Goal: Navigation & Orientation: Find specific page/section

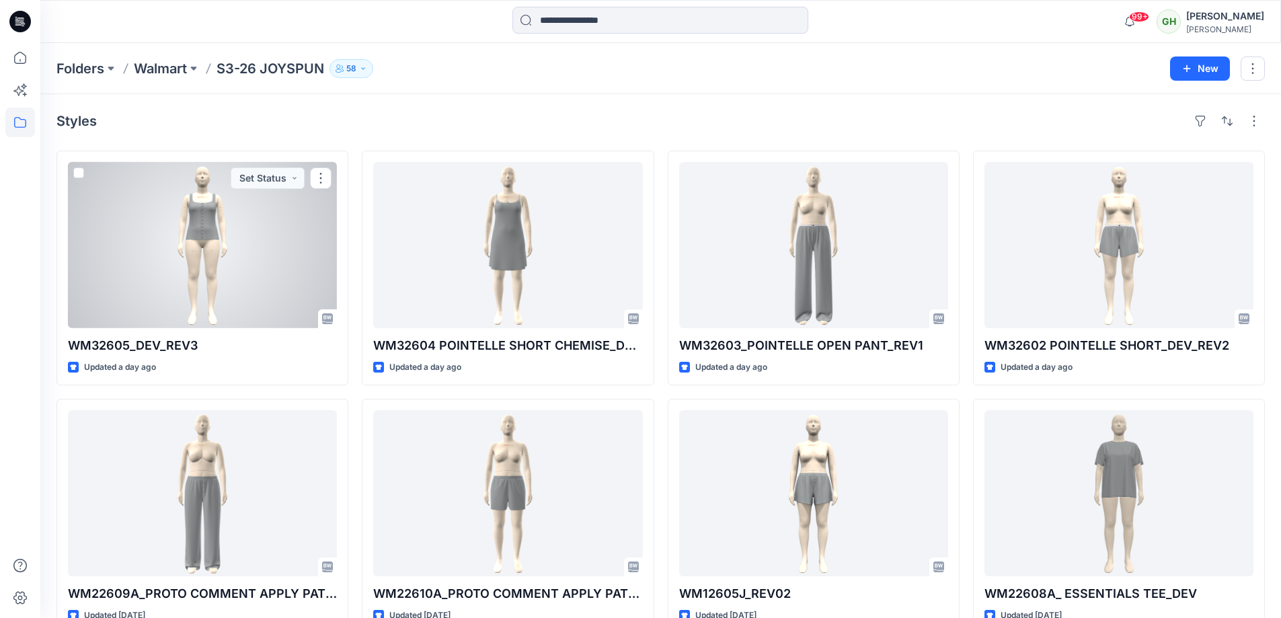
click at [271, 242] on div at bounding box center [202, 245] width 269 height 166
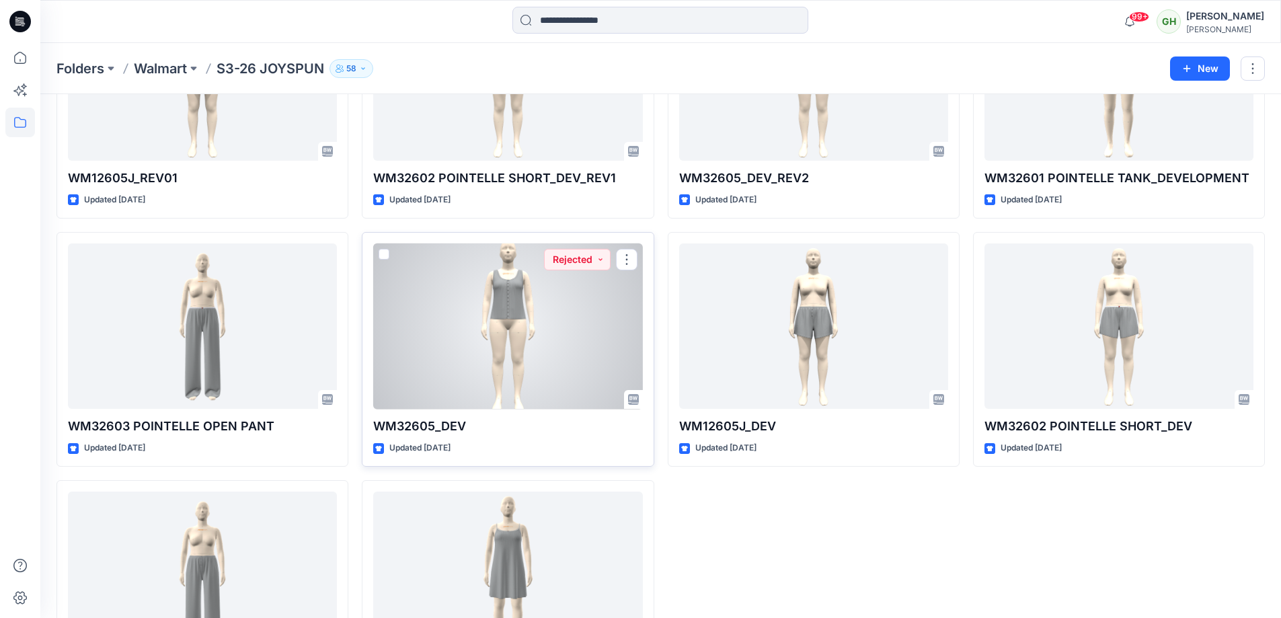
scroll to position [934, 0]
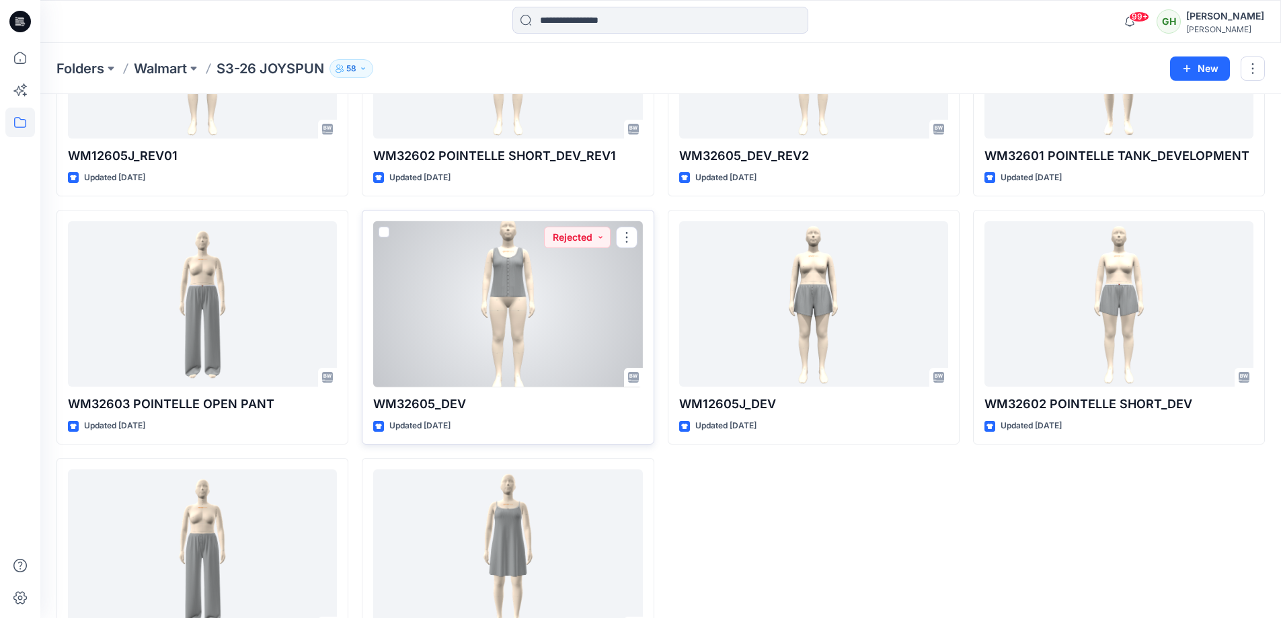
click at [494, 293] on div at bounding box center [507, 304] width 269 height 166
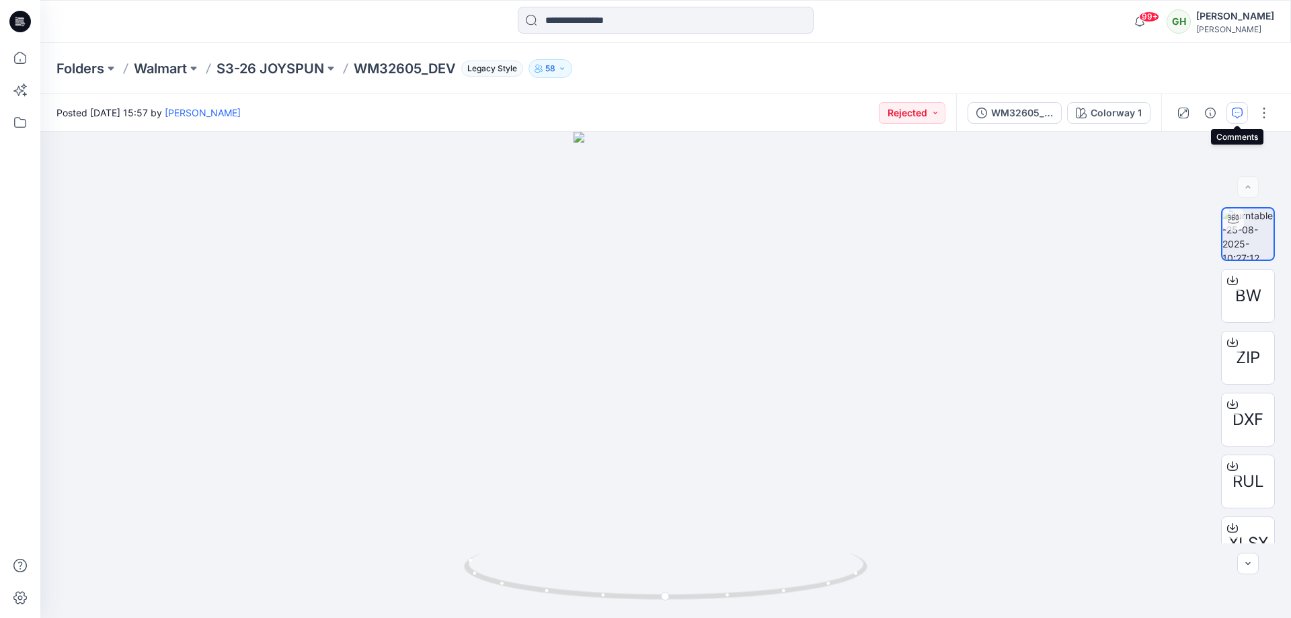
click at [1244, 114] on button "button" at bounding box center [1238, 113] width 22 height 22
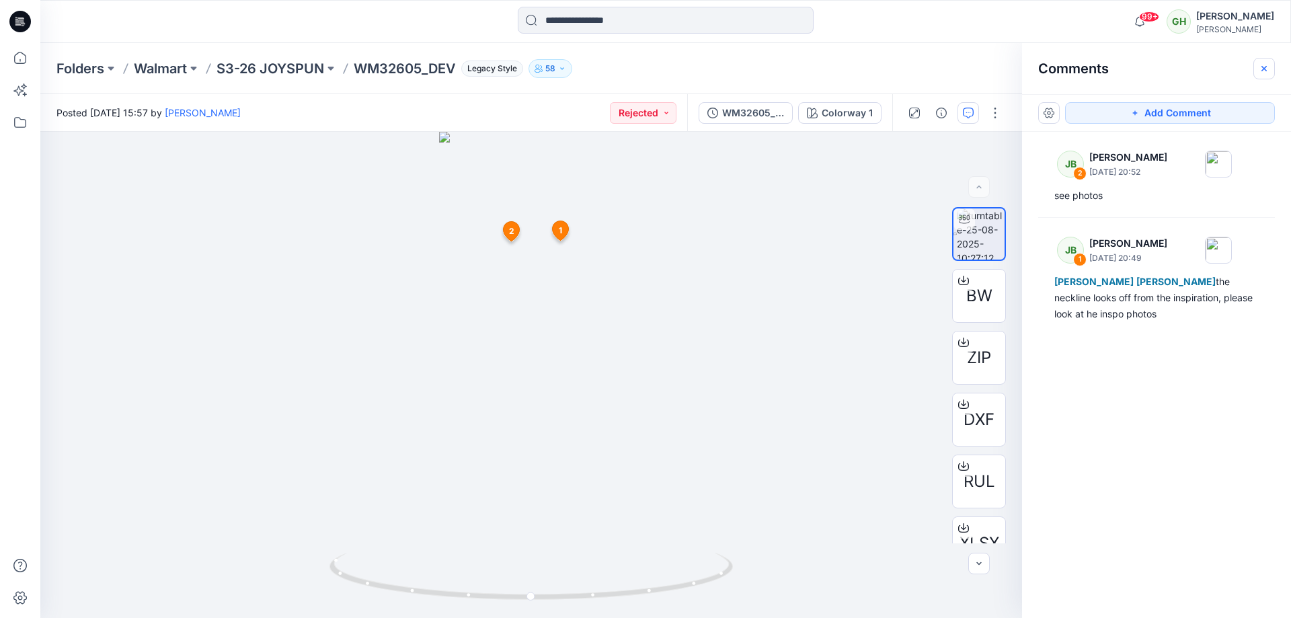
click at [1265, 65] on icon "button" at bounding box center [1264, 68] width 11 height 11
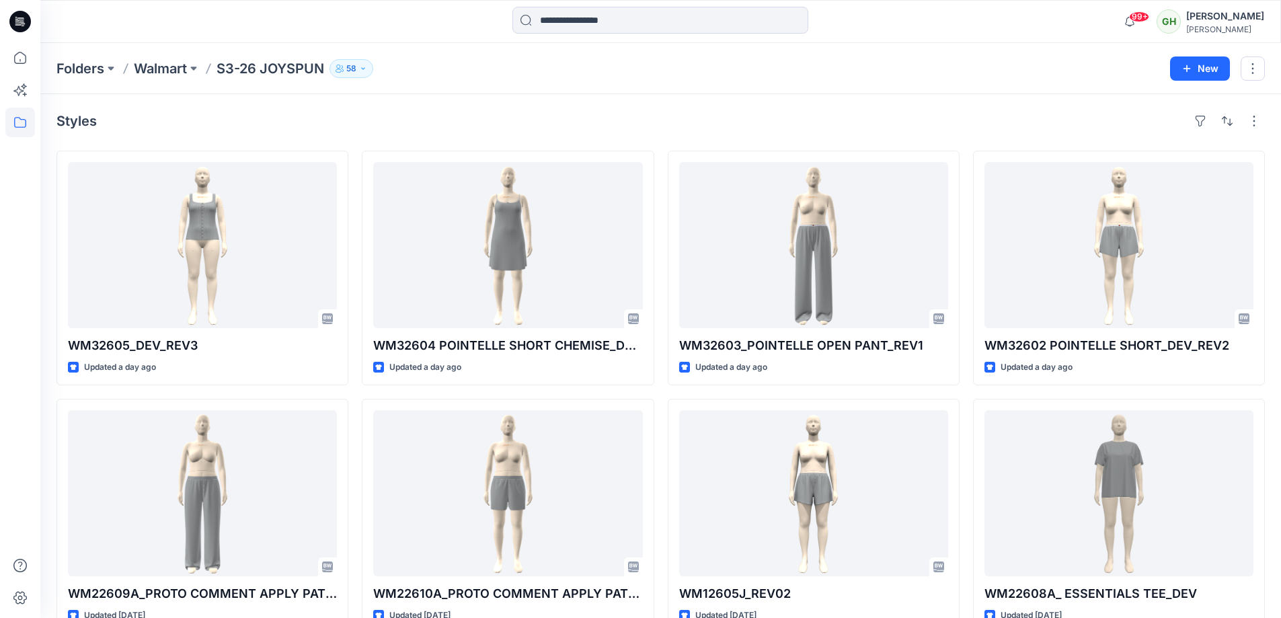
click at [366, 74] on button "58" at bounding box center [352, 68] width 44 height 19
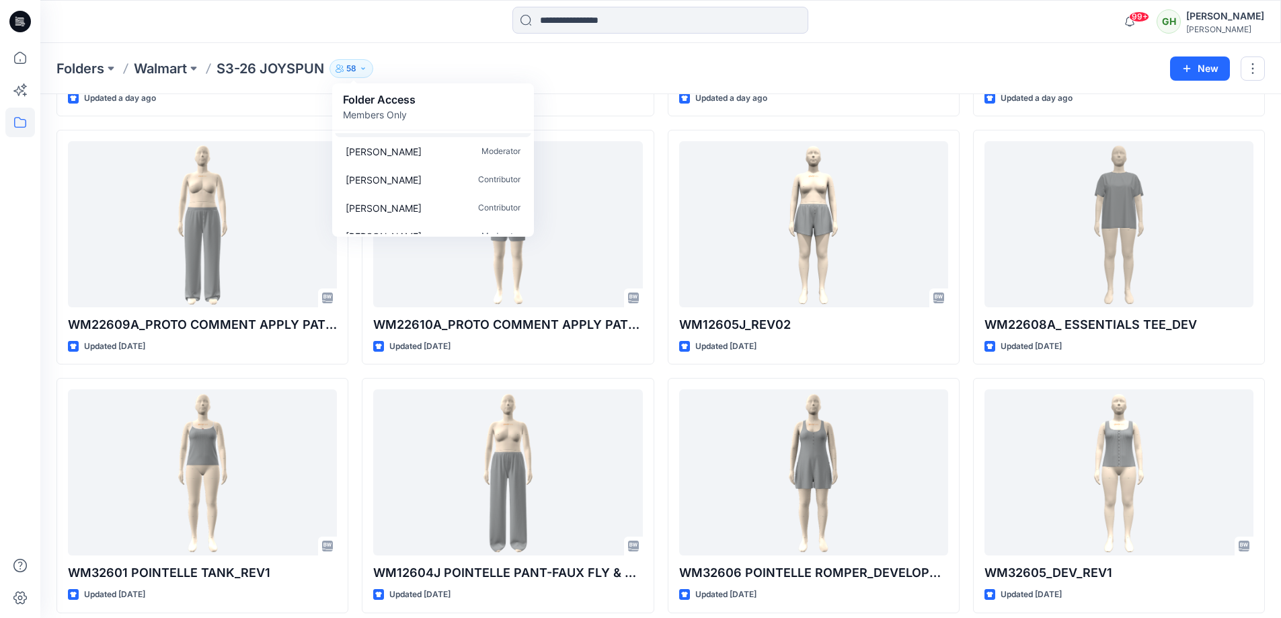
scroll to position [260, 0]
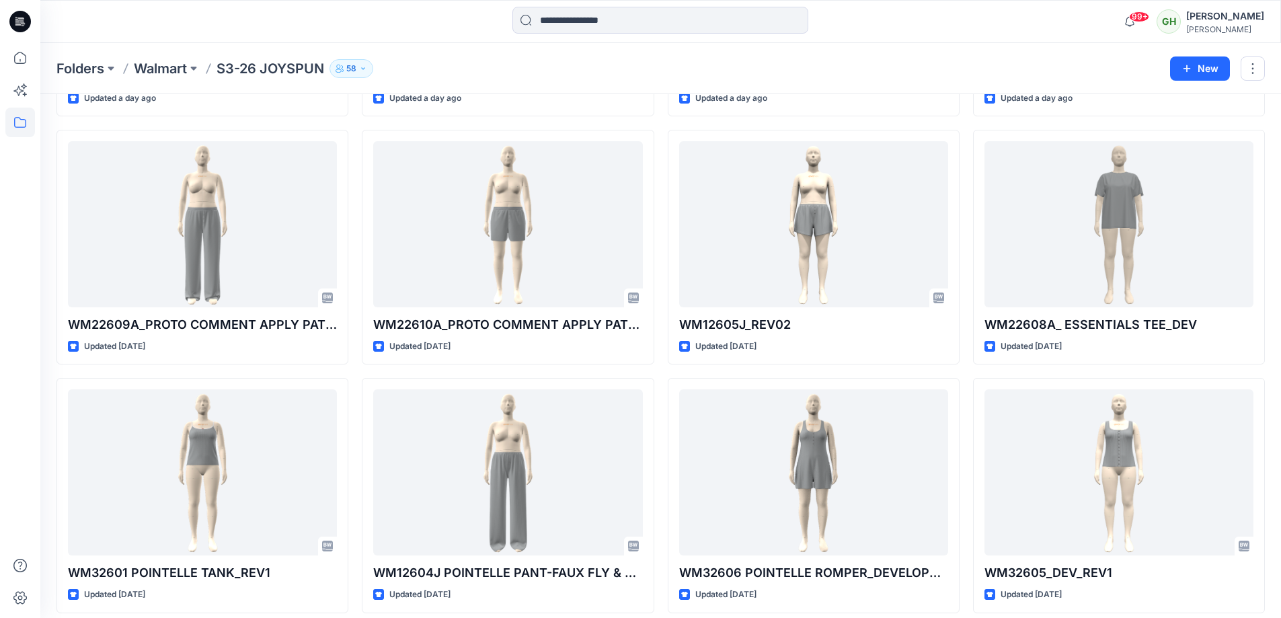
click at [467, 64] on div "Folders Walmart S3-26 JOYSPUN 58 Folder Access Members Only Jayatissa Dwg Moder…" at bounding box center [608, 68] width 1104 height 19
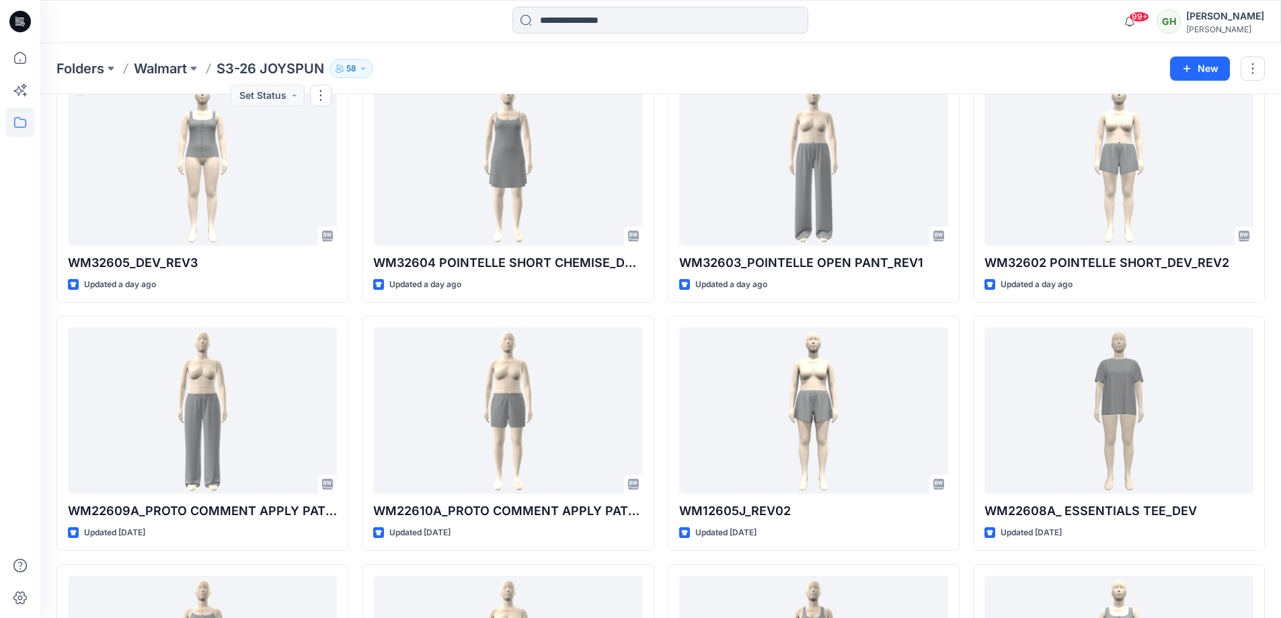
scroll to position [0, 0]
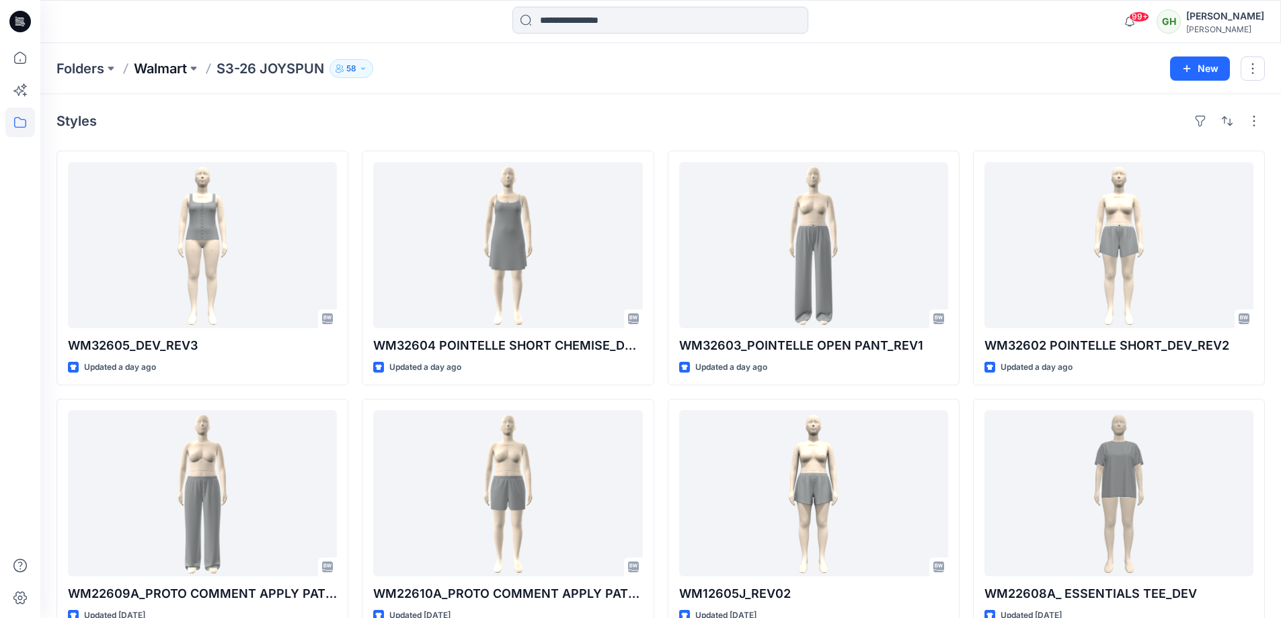
click at [187, 67] on p "Walmart" at bounding box center [160, 68] width 53 height 19
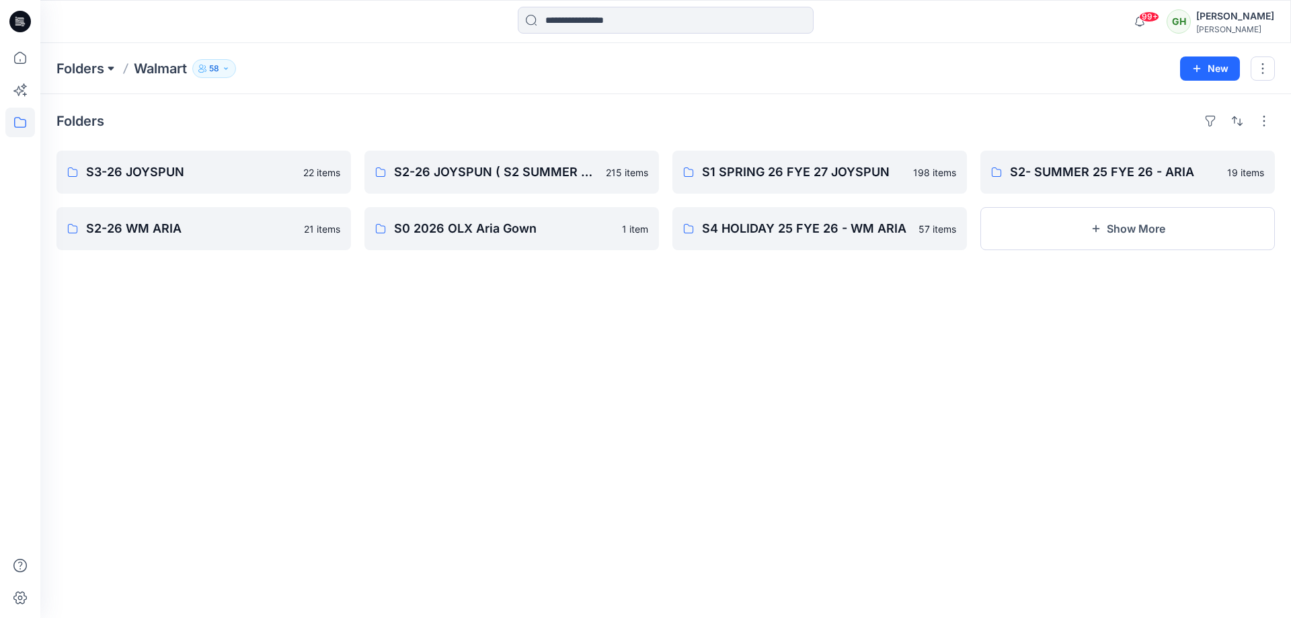
click at [106, 74] on button at bounding box center [110, 68] width 13 height 19
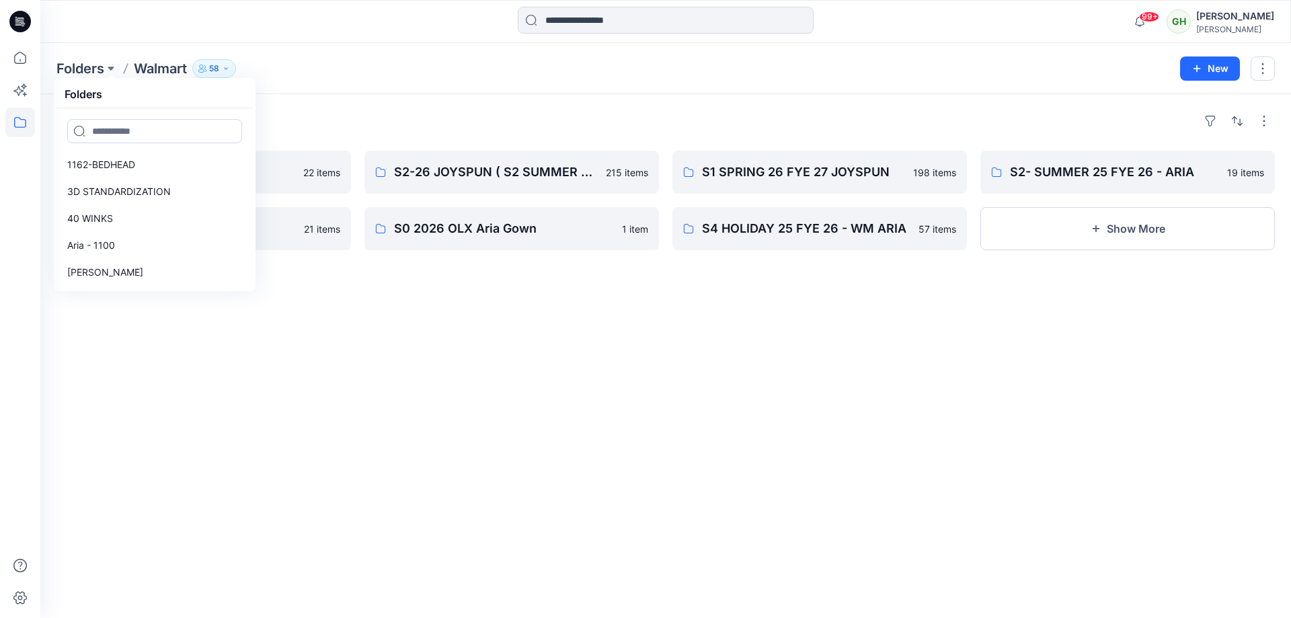
drag, startPoint x: 402, startPoint y: 108, endPoint x: 384, endPoint y: 116, distance: 19.9
click at [403, 108] on div "Folders S3-26 JOYSPUN 22 items S2-26 WM ARIA 21 items S2-26 JOYSPUN ( S2 SUMMER…" at bounding box center [665, 356] width 1251 height 524
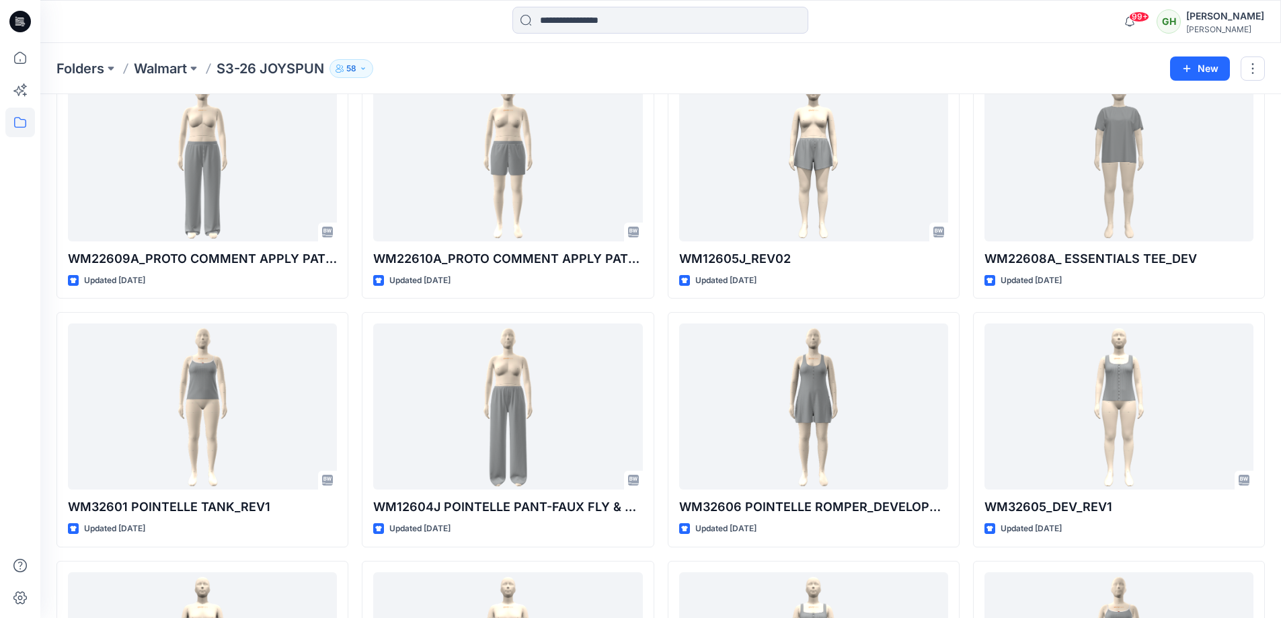
scroll to position [336, 0]
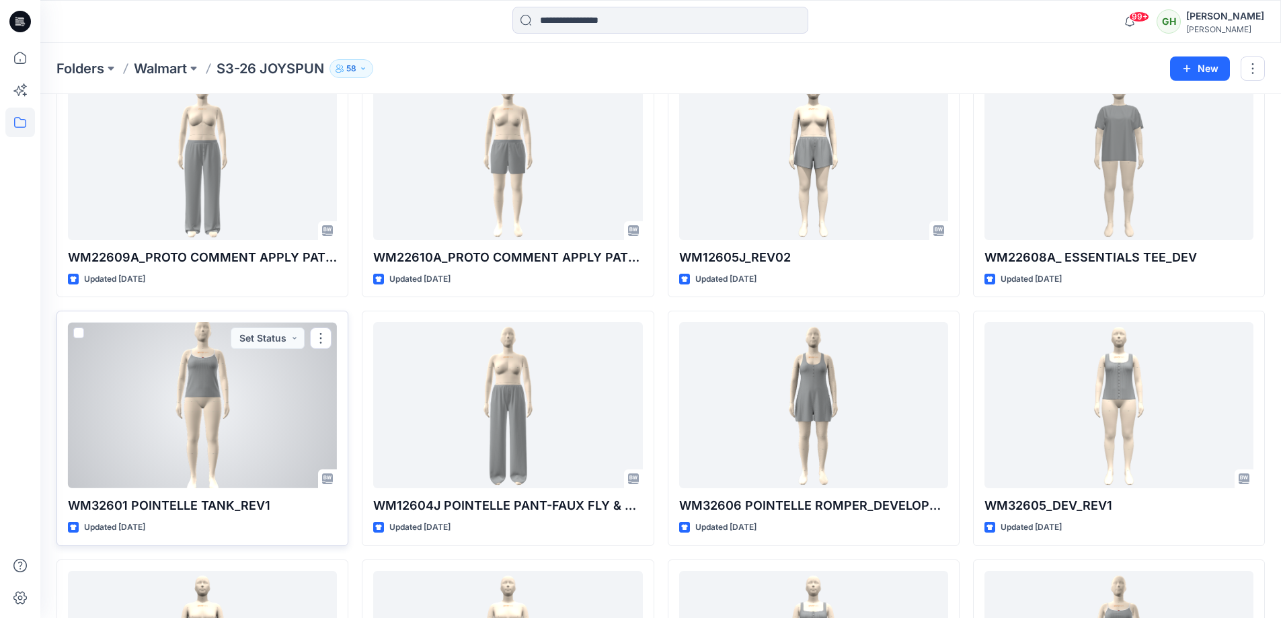
click at [79, 332] on span at bounding box center [78, 333] width 11 height 11
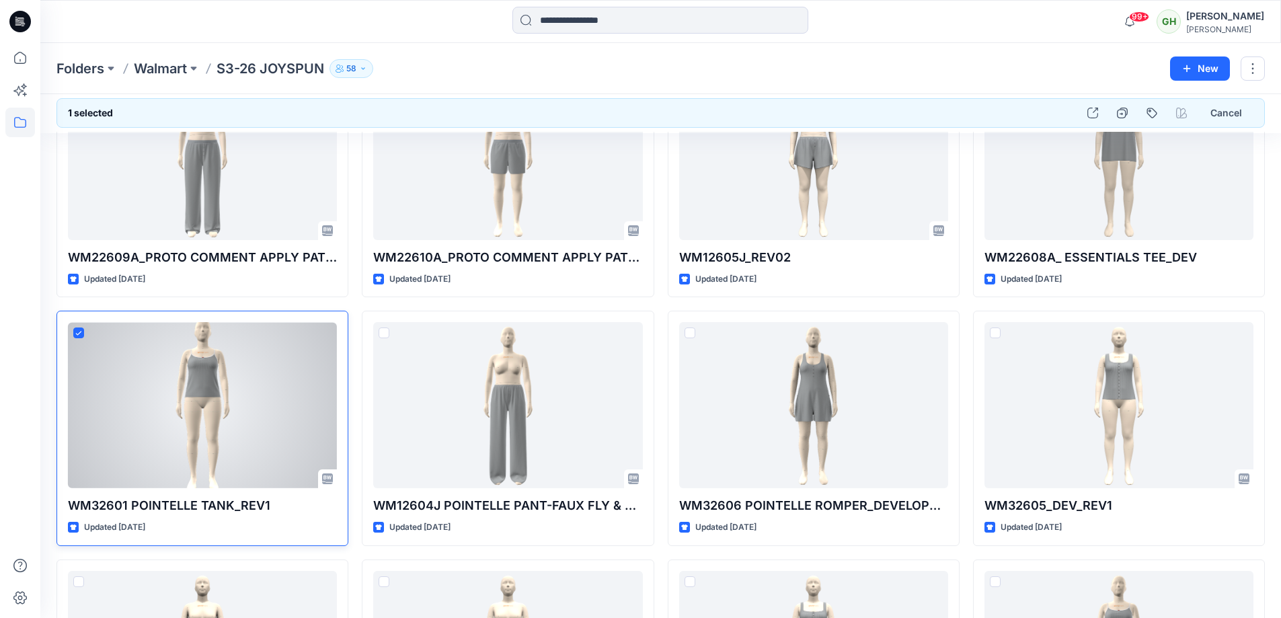
click at [78, 334] on icon at bounding box center [78, 333] width 6 height 5
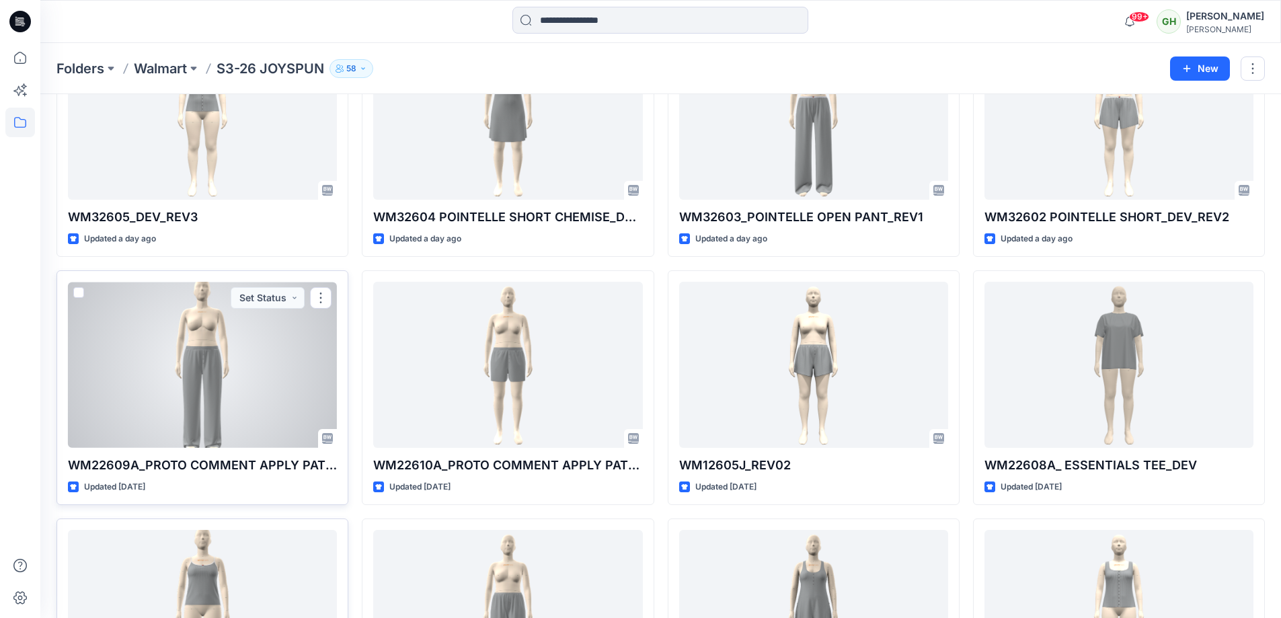
scroll to position [0, 0]
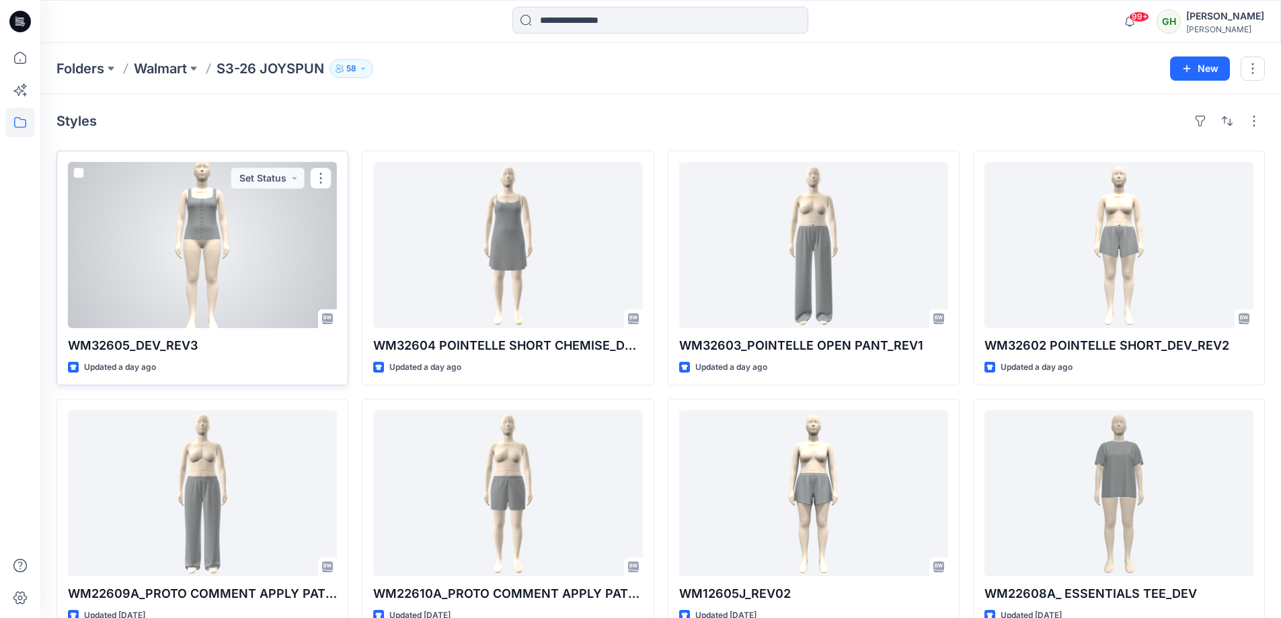
click at [79, 171] on span at bounding box center [78, 172] width 11 height 11
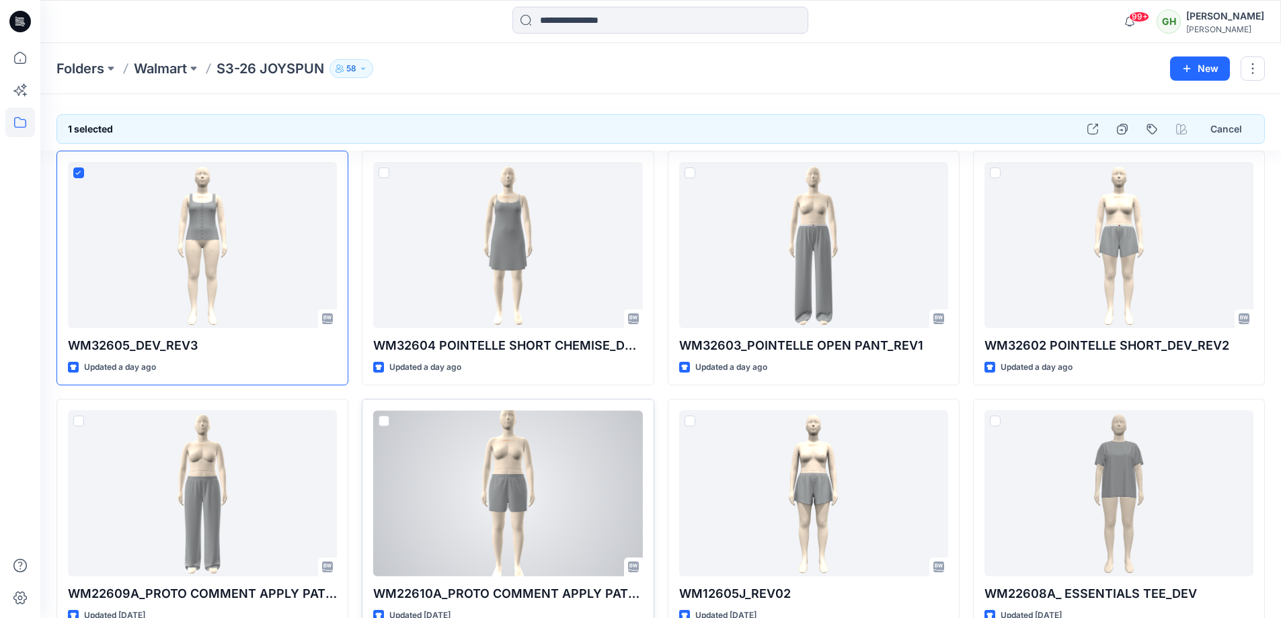
click at [385, 421] on span at bounding box center [384, 421] width 11 height 11
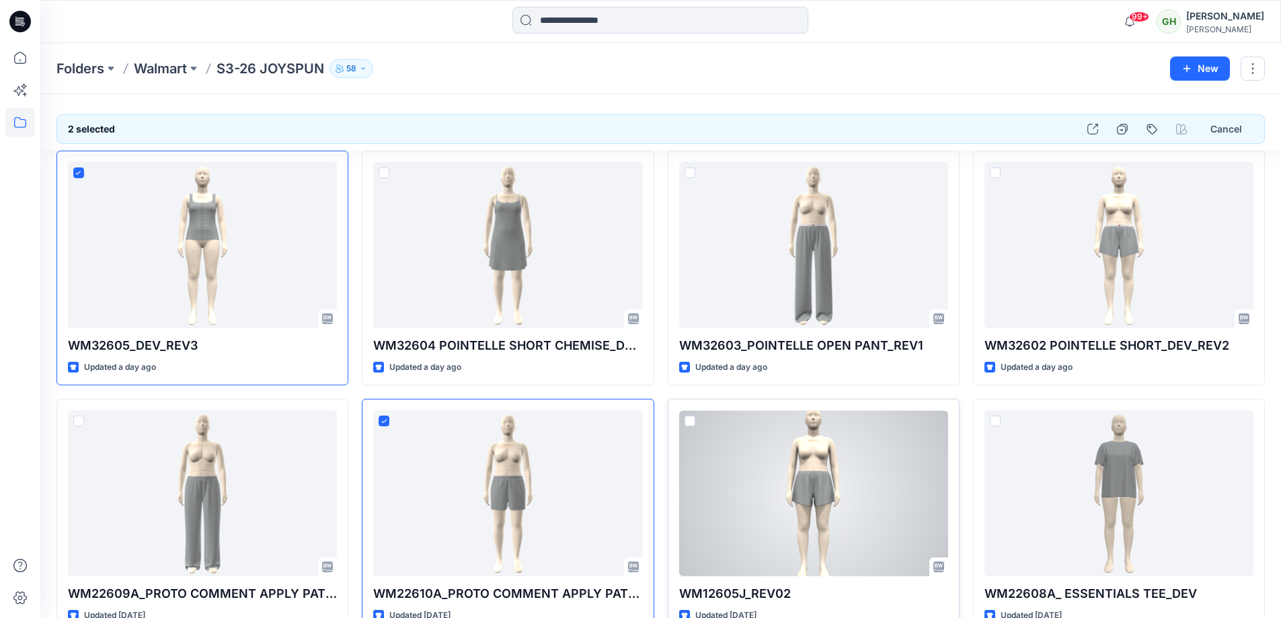
click at [687, 423] on span at bounding box center [690, 421] width 11 height 11
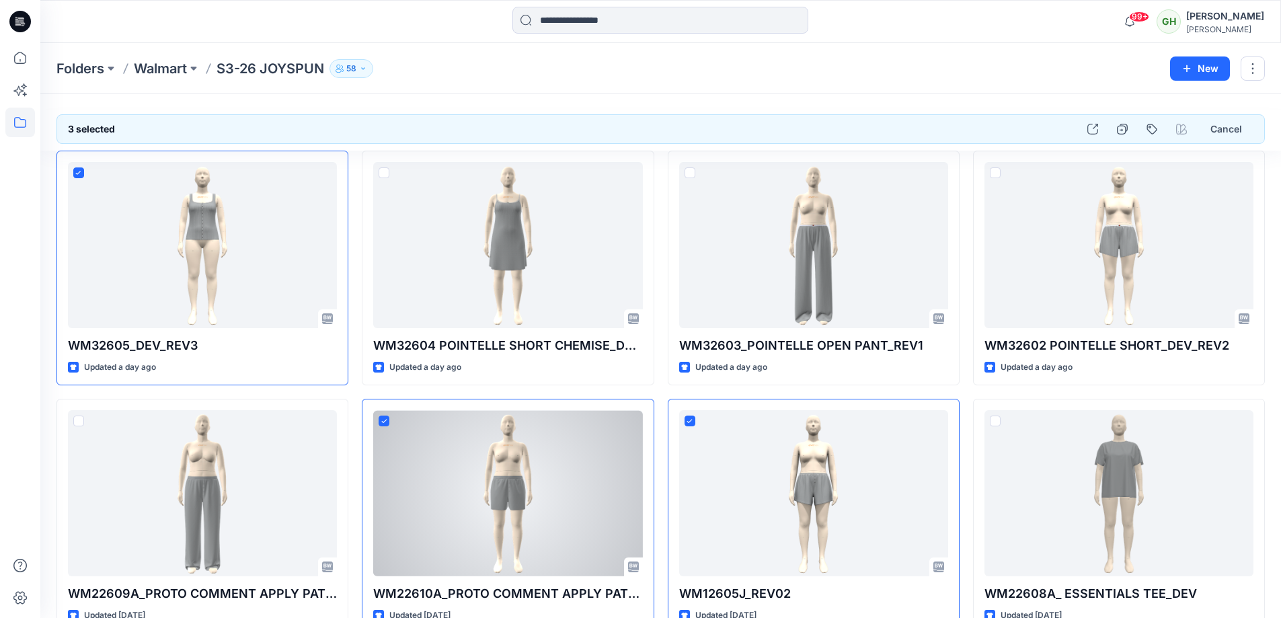
drag, startPoint x: 506, startPoint y: 452, endPoint x: 569, endPoint y: 54, distance: 403.0
click at [573, 51] on div "Folders Walmart S3-26 JOYSPUN 58 Folder Access Members Only Jayatissa Dwg Moder…" at bounding box center [660, 68] width 1241 height 51
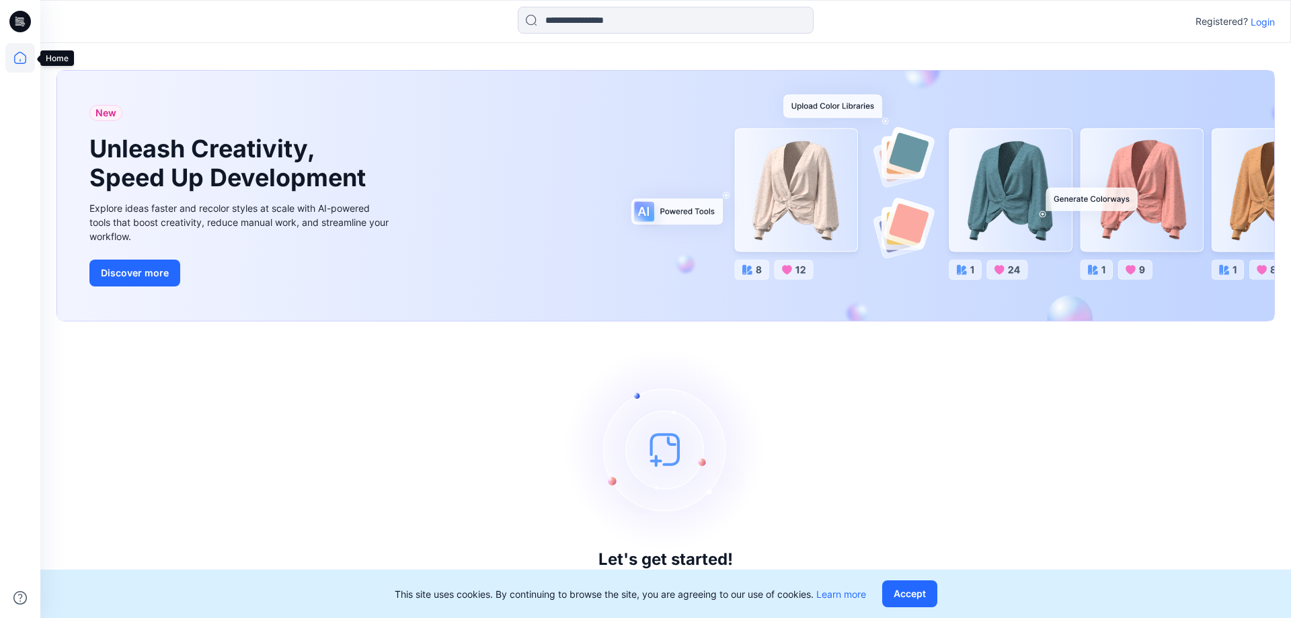
click at [27, 56] on icon at bounding box center [20, 58] width 30 height 30
click at [1258, 21] on p "Login" at bounding box center [1263, 22] width 24 height 14
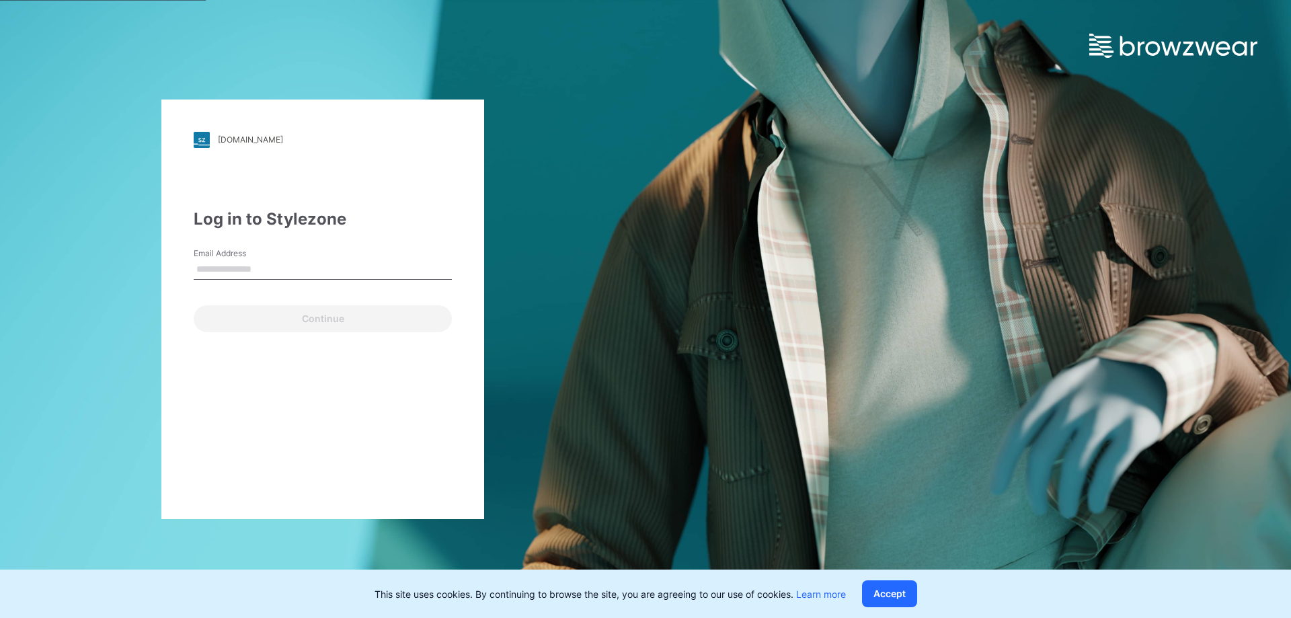
click at [443, 229] on div "Log in to Stylezone" at bounding box center [323, 219] width 258 height 24
click at [328, 271] on input "Email Address" at bounding box center [323, 270] width 258 height 20
type input "**********"
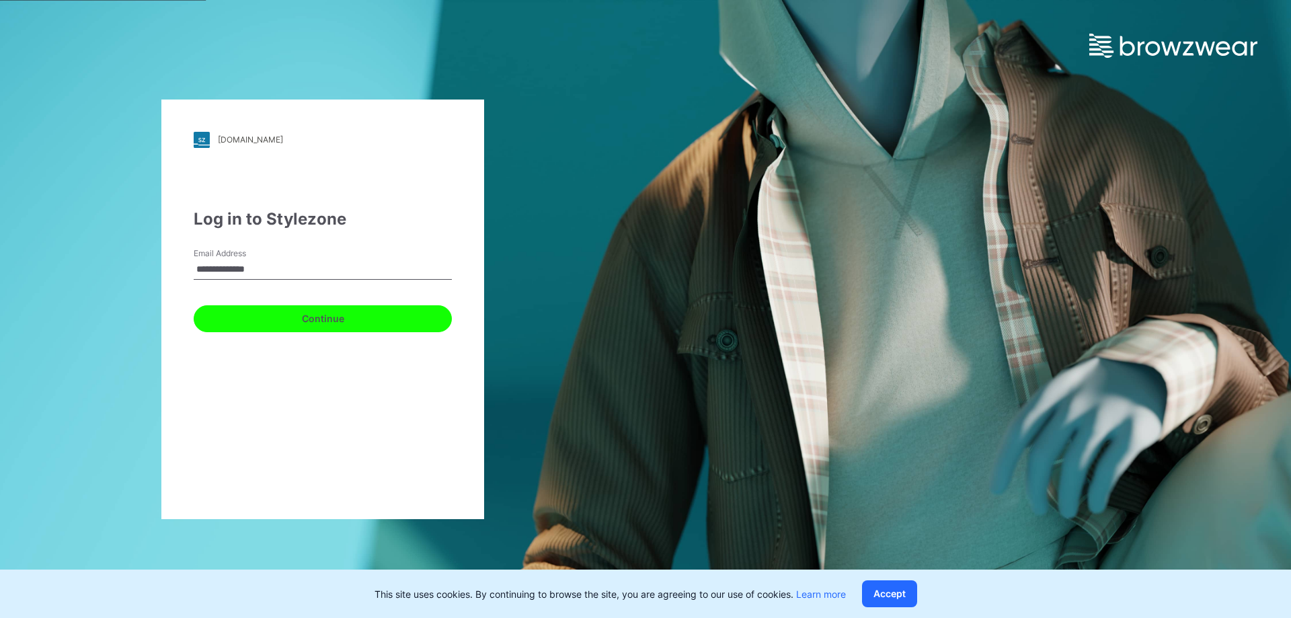
click at [328, 314] on button "Continue" at bounding box center [323, 318] width 258 height 27
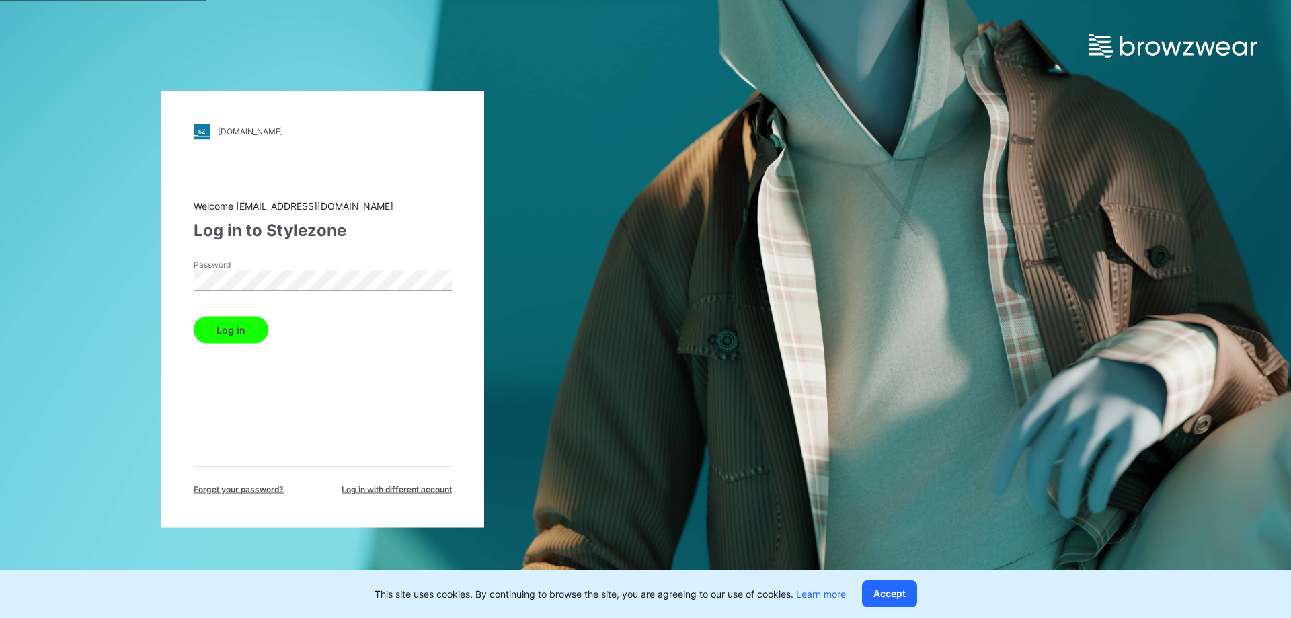
click at [241, 323] on button "Log in" at bounding box center [231, 329] width 75 height 27
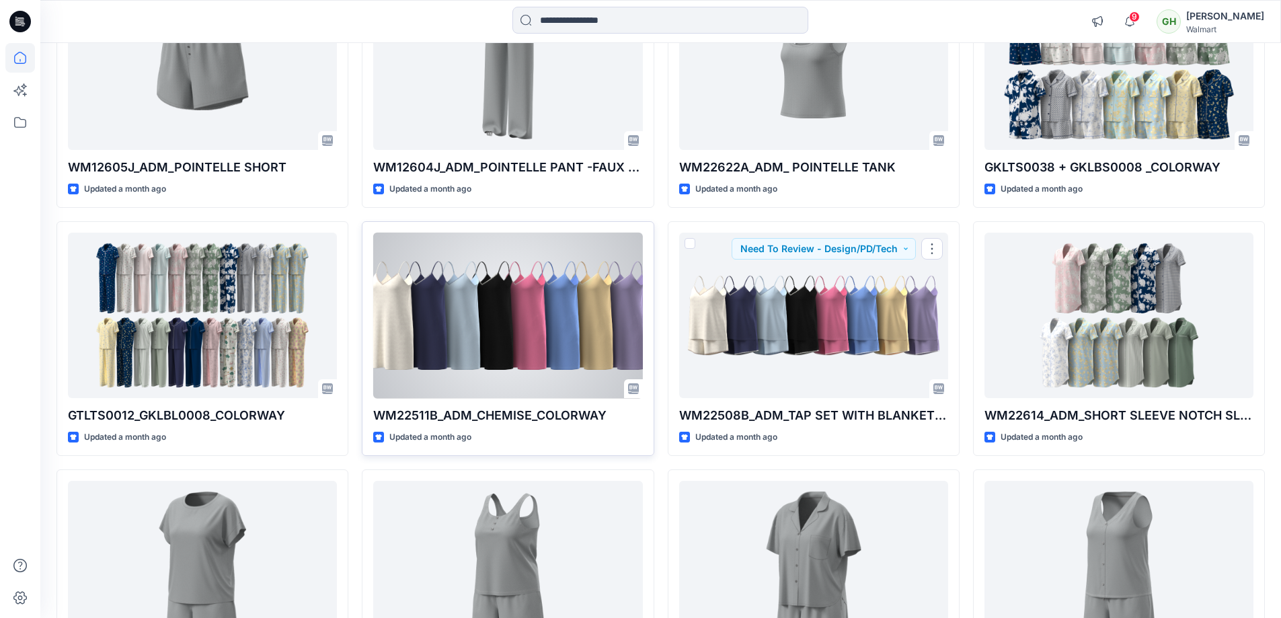
scroll to position [4018, 0]
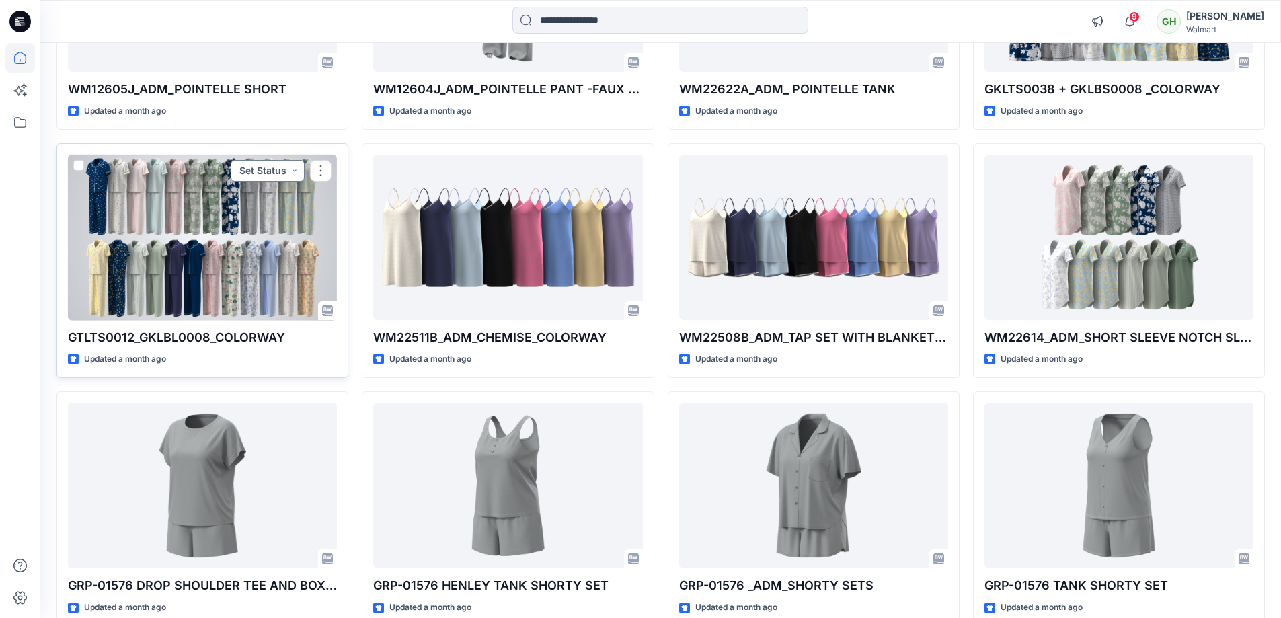
click at [293, 174] on button "Set Status" at bounding box center [268, 171] width 74 height 22
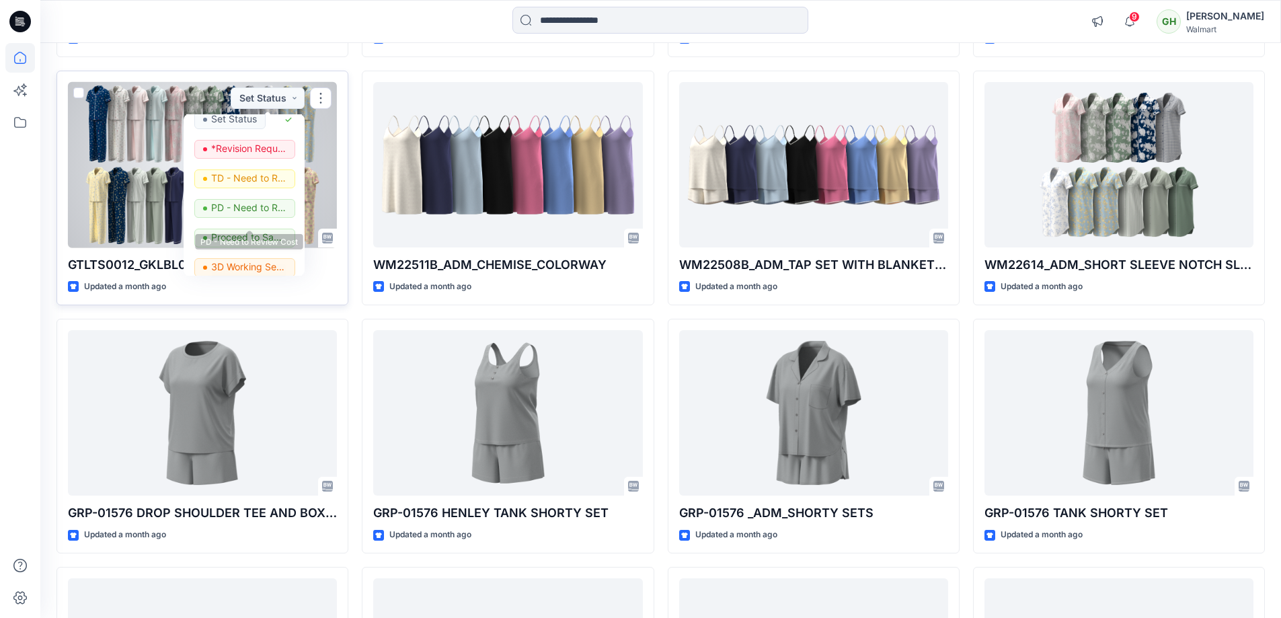
scroll to position [0, 0]
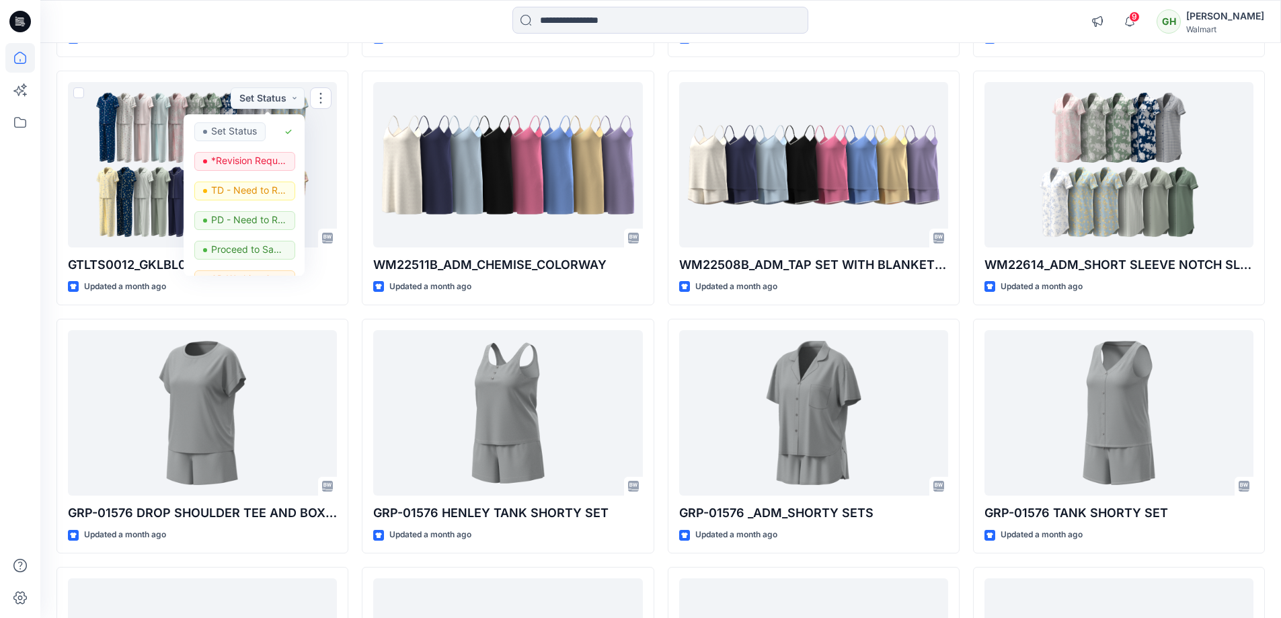
click at [26, 235] on div at bounding box center [20, 330] width 30 height 575
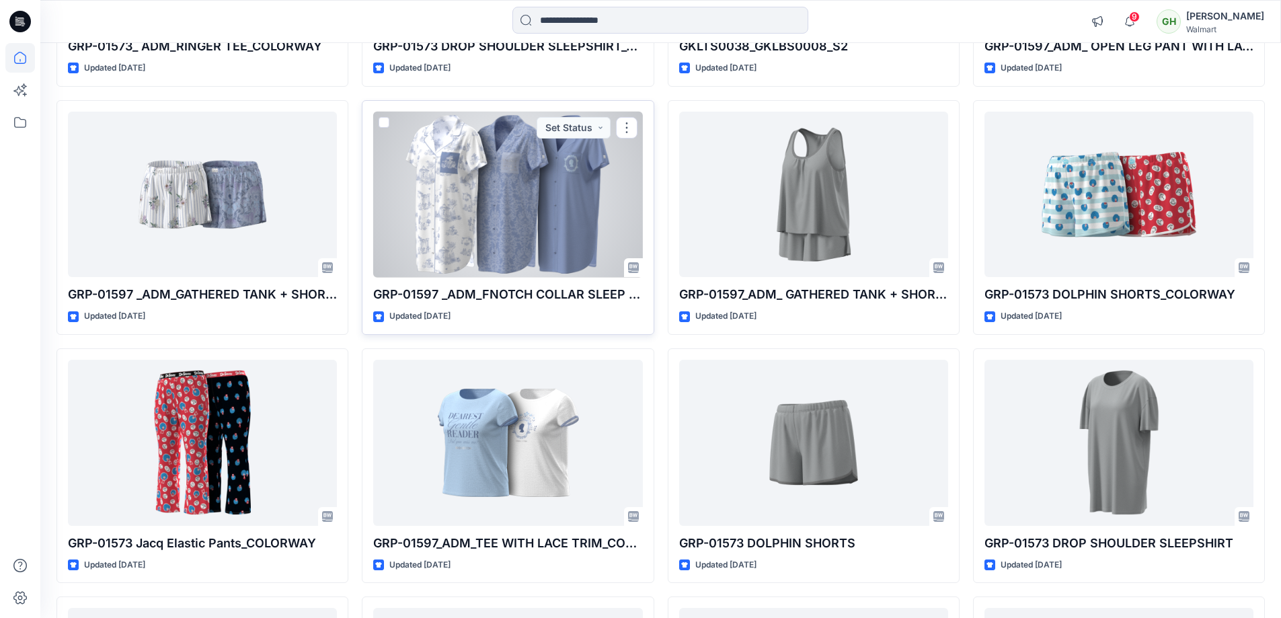
scroll to position [8286, 0]
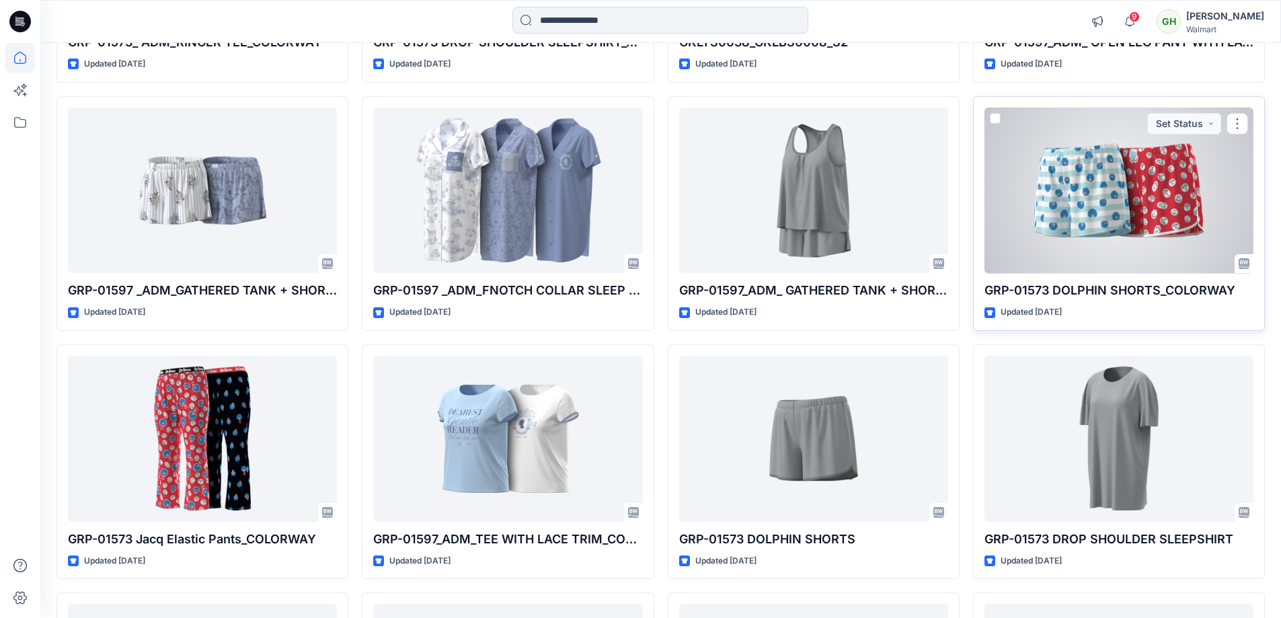
click at [1026, 213] on div at bounding box center [1119, 191] width 269 height 166
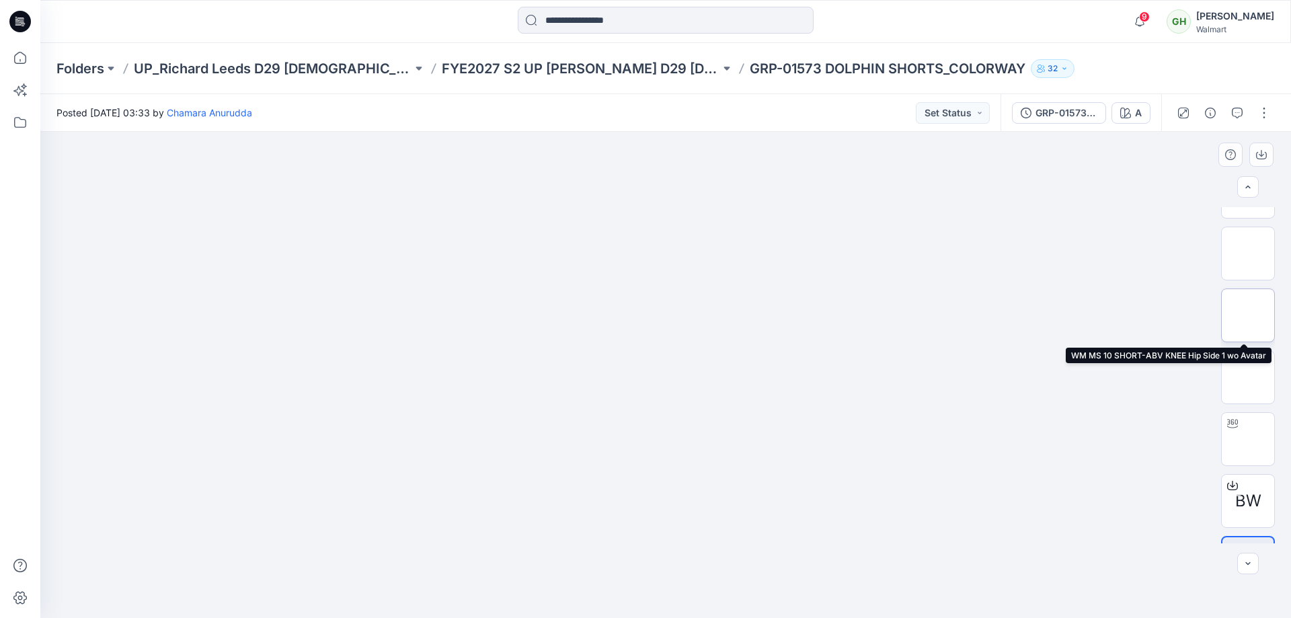
scroll to position [89, 0]
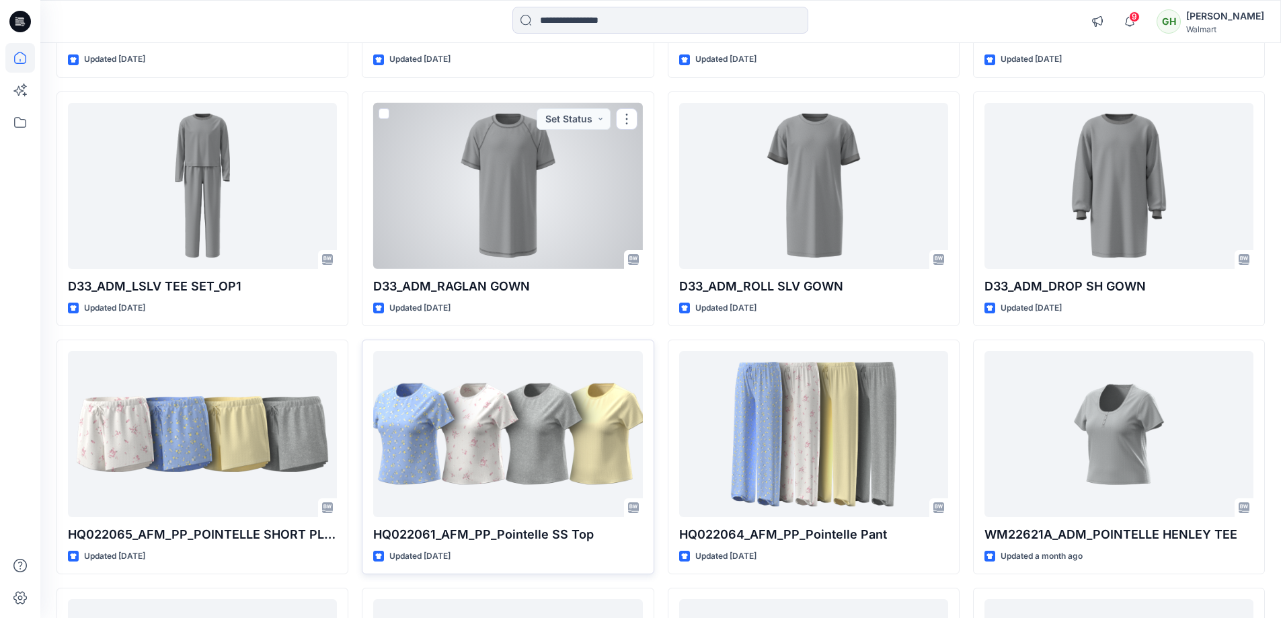
scroll to position [3180, 0]
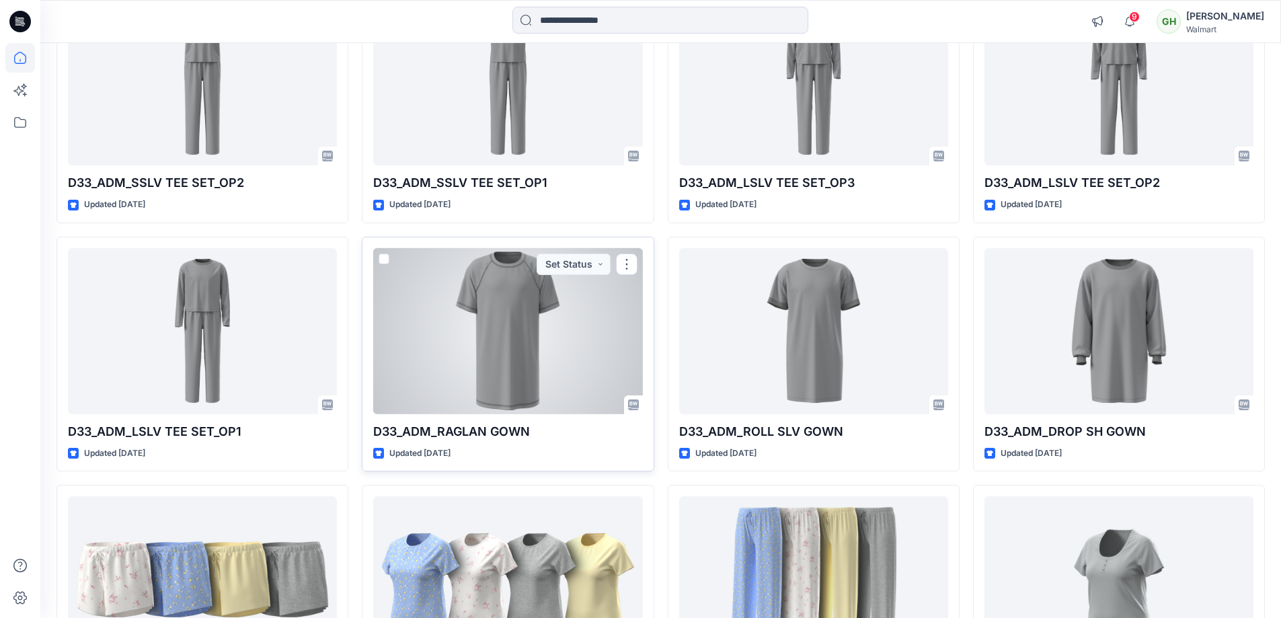
click at [482, 291] on div at bounding box center [507, 331] width 269 height 166
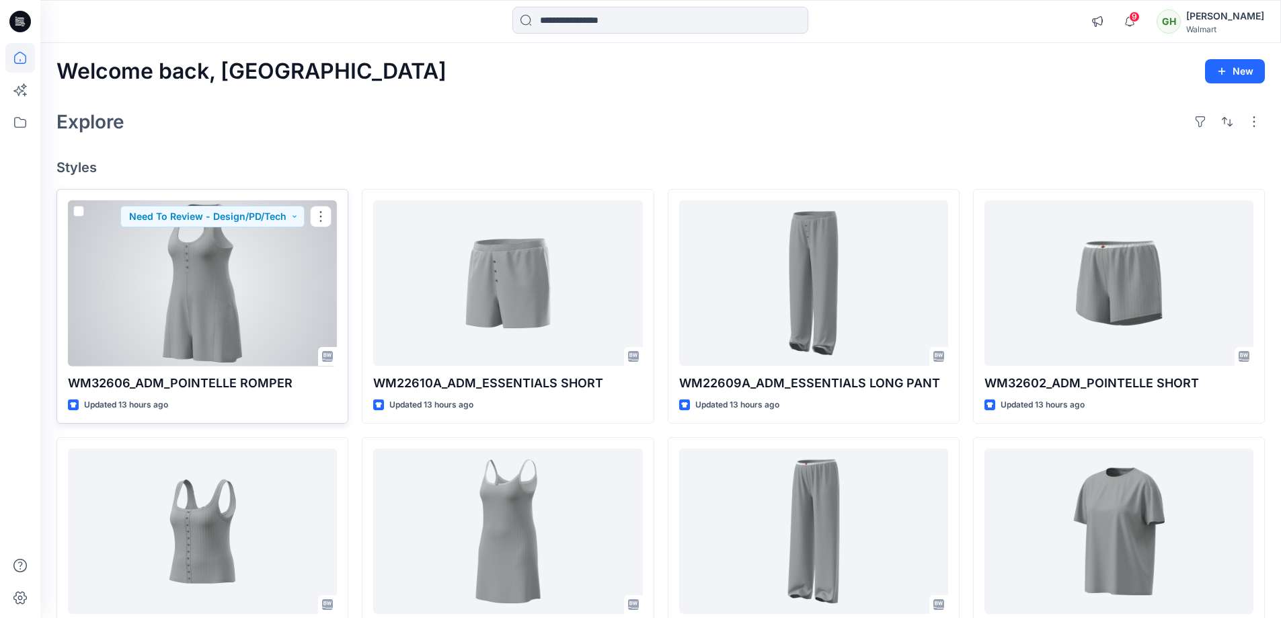
click at [256, 254] on div at bounding box center [202, 283] width 269 height 166
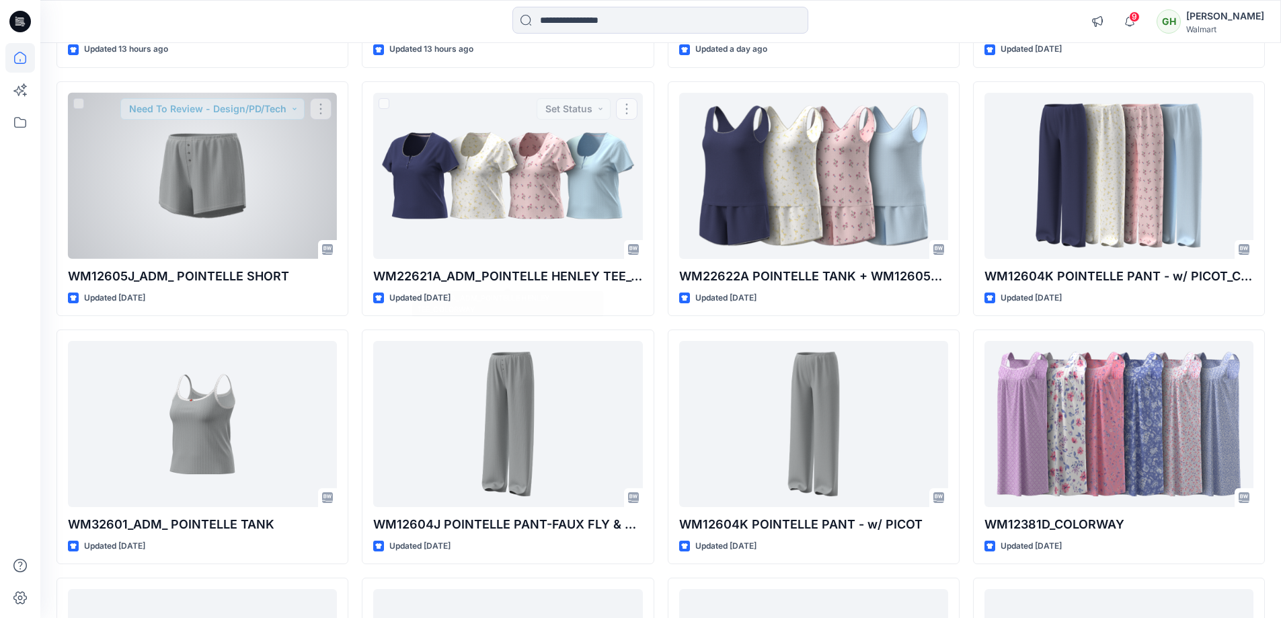
scroll to position [605, 0]
